Goal: Task Accomplishment & Management: Complete application form

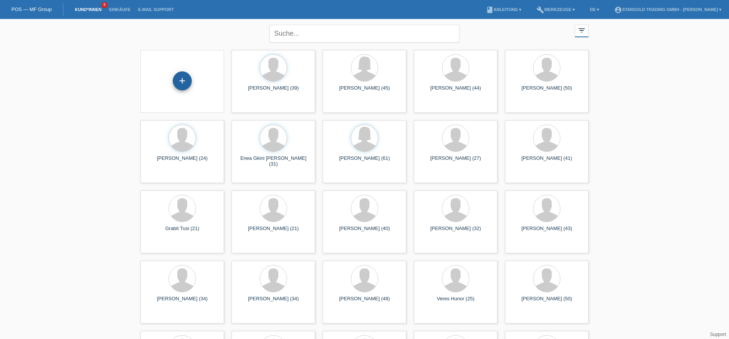
click at [183, 82] on div "+" at bounding box center [182, 80] width 19 height 19
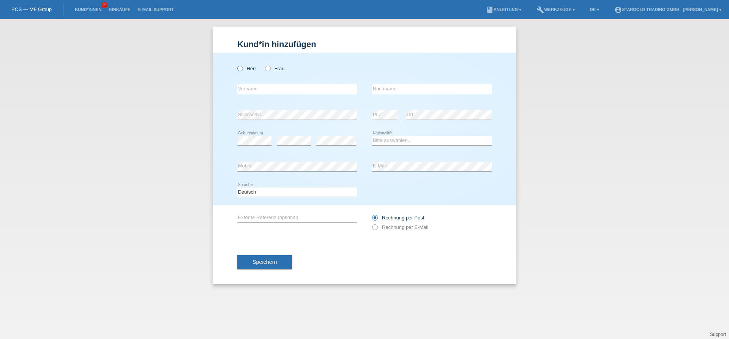
click at [247, 70] on label "Herr" at bounding box center [246, 69] width 19 height 6
click at [242, 70] on input "Herr" at bounding box center [239, 68] width 5 height 5
radio input "true"
click at [279, 91] on input "text" at bounding box center [297, 88] width 120 height 9
paste input "Viktor"
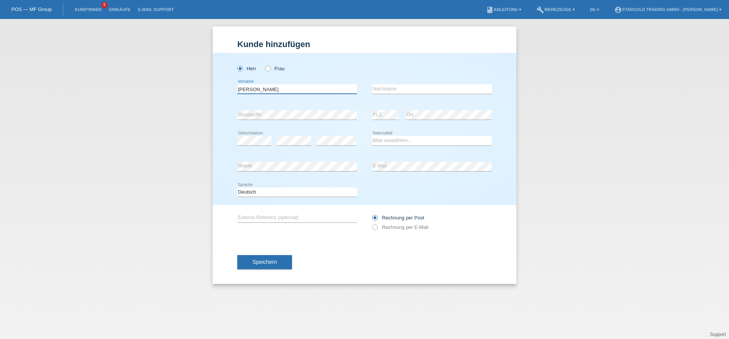
type input "Viktor"
click at [455, 94] on input "text" at bounding box center [432, 88] width 120 height 9
paste input "Bisaku"
type input "Bisaku"
click at [434, 135] on div "Bitte auswählen... Schweiz Deutschland Liechtenstein Österreich ------------ Af…" at bounding box center [432, 141] width 120 height 26
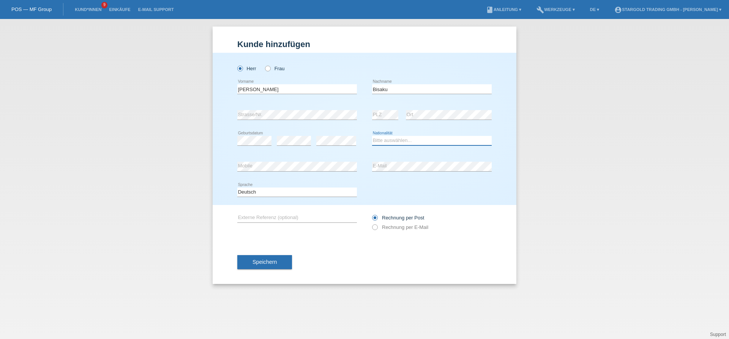
click at [372, 136] on select "Bitte auswählen... Schweiz Deutschland Liechtenstein Österreich ------------ Af…" at bounding box center [432, 140] width 120 height 9
select select "XK"
click option "Kosovo" at bounding box center [0, 0] width 0 height 0
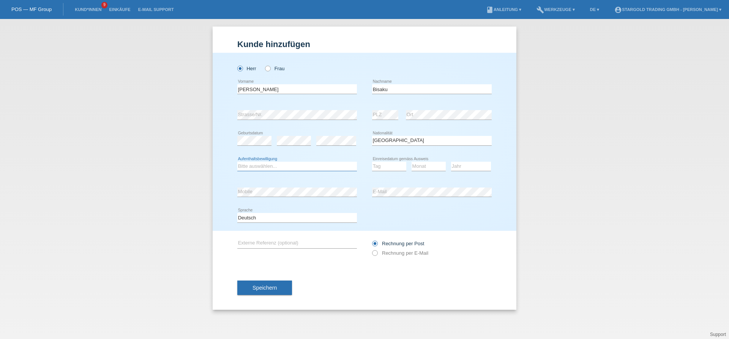
click at [237, 162] on select "Bitte auswählen... C B B - Flüchtlingsstatus Andere" at bounding box center [297, 166] width 120 height 9
select select "C"
click option "C" at bounding box center [0, 0] width 0 height 0
click at [372, 162] on select "Tag 01 02 03 04 05 06 07 08 09 10 11" at bounding box center [389, 166] width 34 height 9
select select "30"
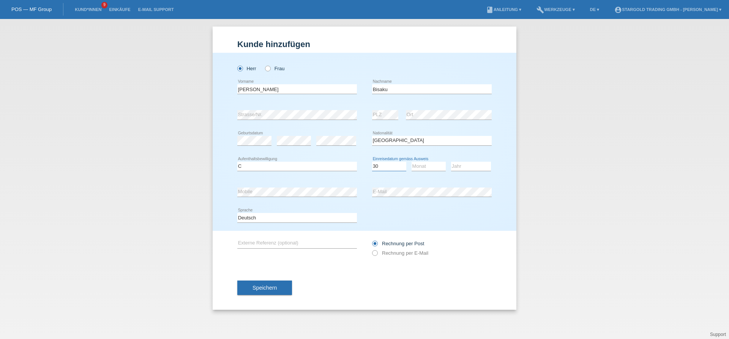
click option "30" at bounding box center [0, 0] width 0 height 0
click at [412, 162] on select "Monat 01 02 03 04 05 06 07 08 09 10 11" at bounding box center [429, 166] width 34 height 9
select select "10"
click option "10" at bounding box center [0, 0] width 0 height 0
select select "2003"
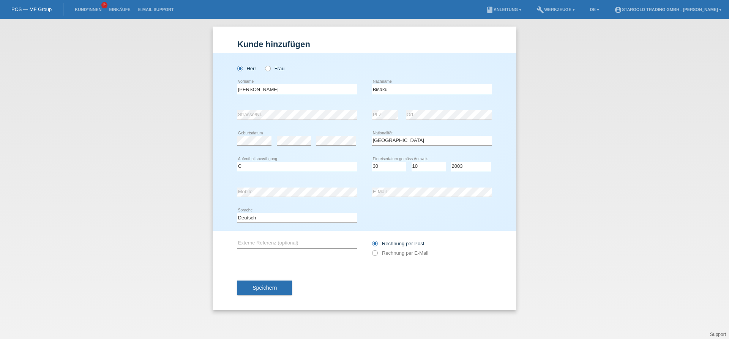
click option "2003" at bounding box center [0, 0] width 0 height 0
click at [393, 256] on label "Rechnung per E-Mail" at bounding box center [400, 253] width 56 height 6
click at [377, 256] on input "Rechnung per E-Mail" at bounding box center [374, 254] width 5 height 9
radio input "true"
click at [279, 291] on button "Speichern" at bounding box center [264, 288] width 55 height 14
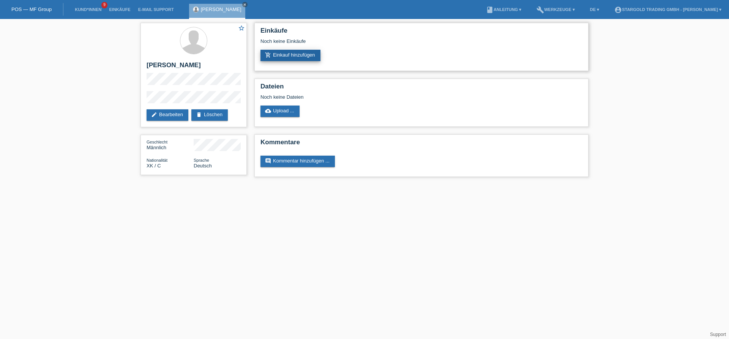
click at [275, 57] on link "add_shopping_cart Einkauf hinzufügen" at bounding box center [291, 55] width 60 height 11
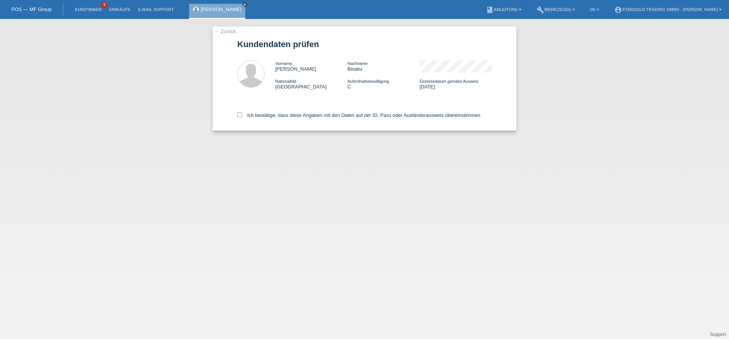
click at [242, 121] on div "Ich bestätige, dass diese Angaben mit den Daten auf der ID, Pass oder Ausländer…" at bounding box center [364, 113] width 254 height 33
click at [246, 118] on label "Ich bestätige, dass diese Angaben mit den Daten auf der ID, Pass oder Ausländer…" at bounding box center [359, 115] width 244 height 6
click at [242, 117] on input "Ich bestätige, dass diese Angaben mit den Daten auf der ID, Pass oder Ausländer…" at bounding box center [239, 114] width 5 height 5
checkbox input "true"
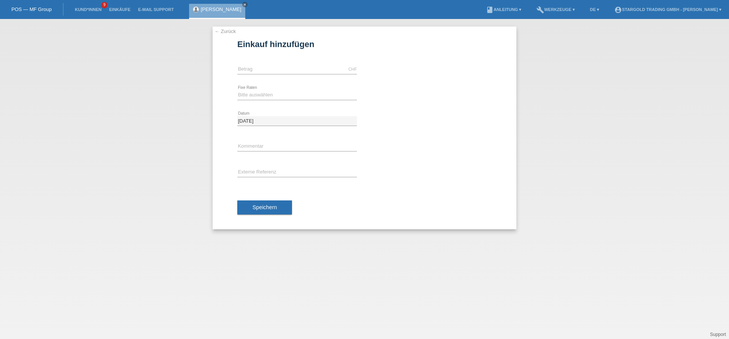
click at [271, 74] on div "CHF error [GEOGRAPHIC_DATA]" at bounding box center [297, 70] width 120 height 26
click at [272, 72] on input "text" at bounding box center [297, 69] width 120 height 9
type input "4690.00"
click at [312, 88] on div "Bitte auswählen 6 Raten 12 Raten 18 Raten 24 Raten 36 Raten 48 Raten error Fixe…" at bounding box center [297, 95] width 120 height 26
click at [237, 90] on select "Bitte auswählen 6 Raten 12 Raten 18 Raten 24 Raten 36 Raten 48 Raten" at bounding box center [297, 94] width 120 height 9
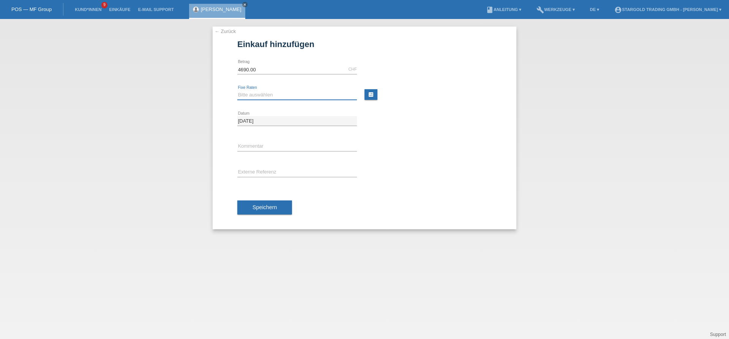
select select "497"
click option "48 Raten" at bounding box center [0, 0] width 0 height 0
click at [279, 207] on button "Speichern" at bounding box center [264, 208] width 55 height 14
